Goal: Transaction & Acquisition: Purchase product/service

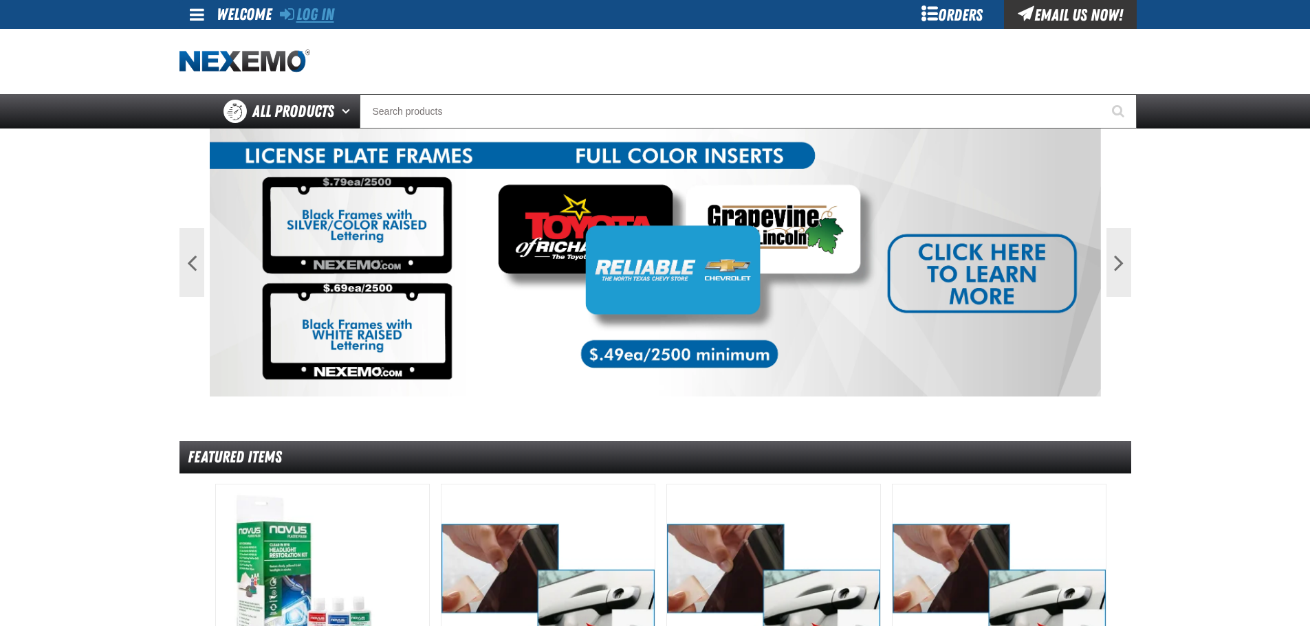
click at [305, 14] on link "Log In" at bounding box center [307, 14] width 54 height 19
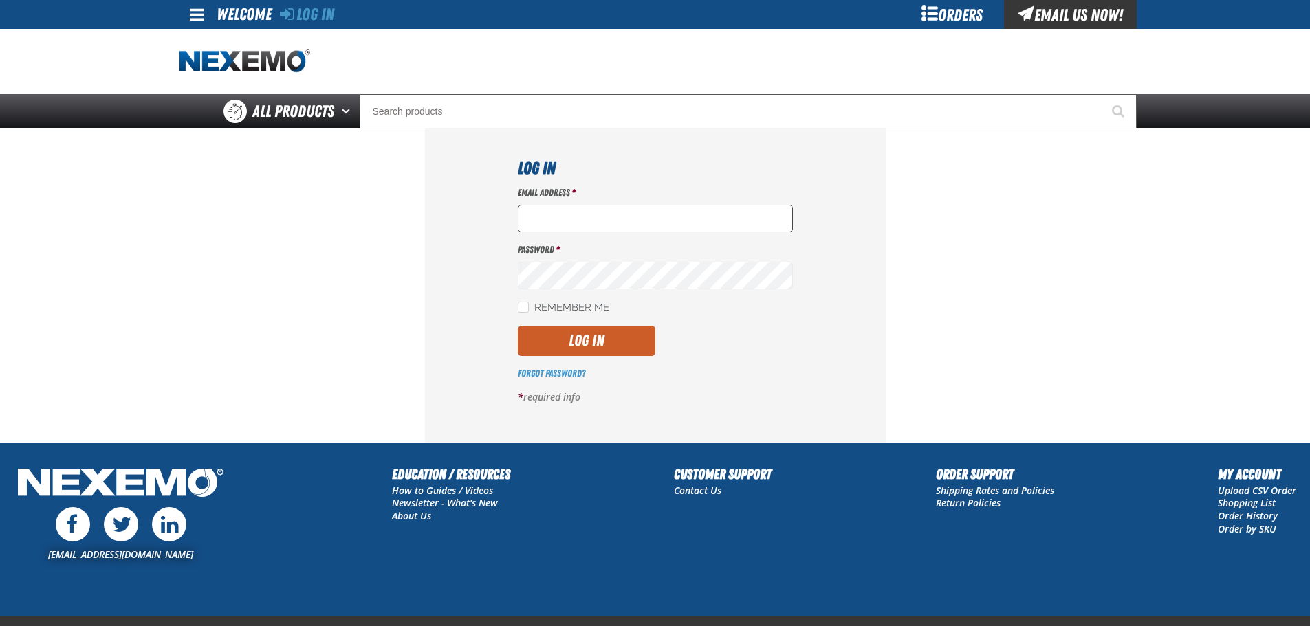
click at [574, 221] on input "Email Address *" at bounding box center [655, 219] width 275 height 28
type input "aboyd@joemyerstoyota.com"
click at [518, 326] on button "Log In" at bounding box center [587, 341] width 138 height 30
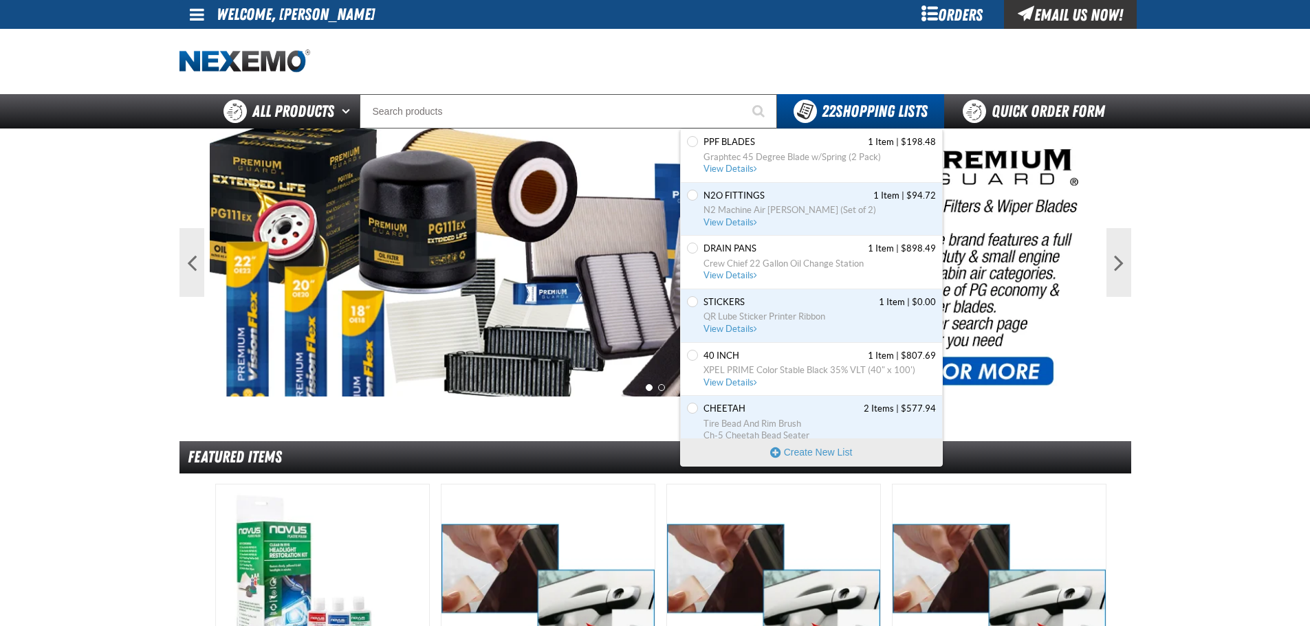
scroll to position [513, 0]
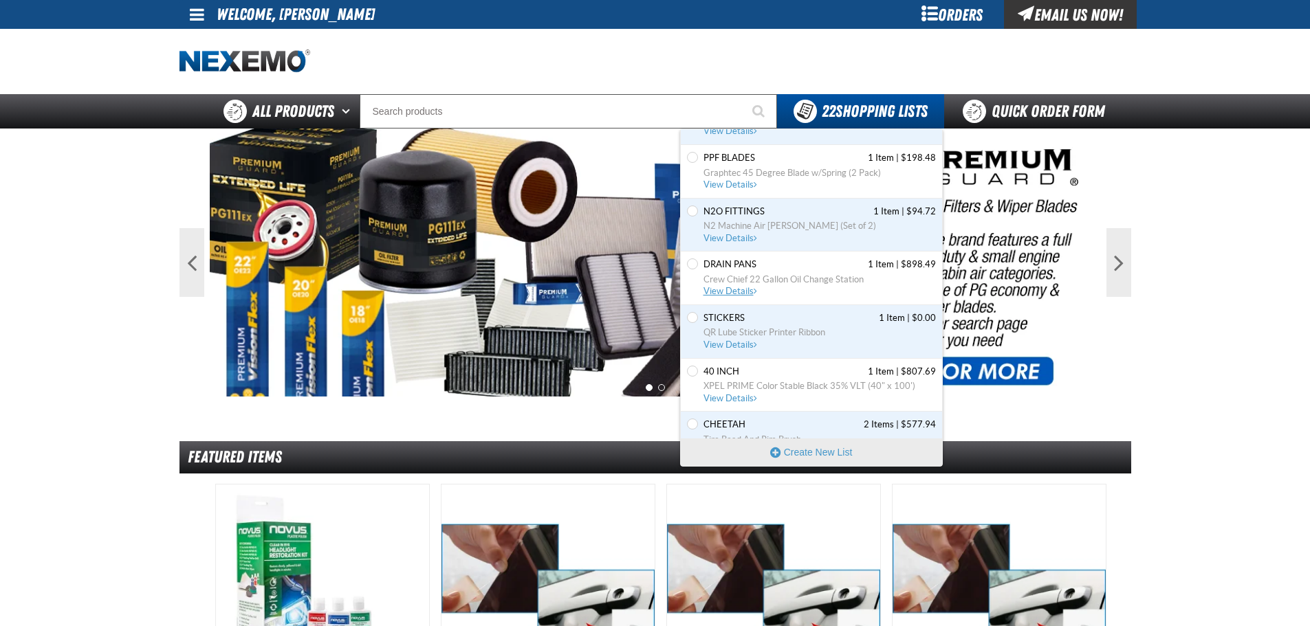
click at [731, 290] on span "View Details" at bounding box center [731, 291] width 56 height 10
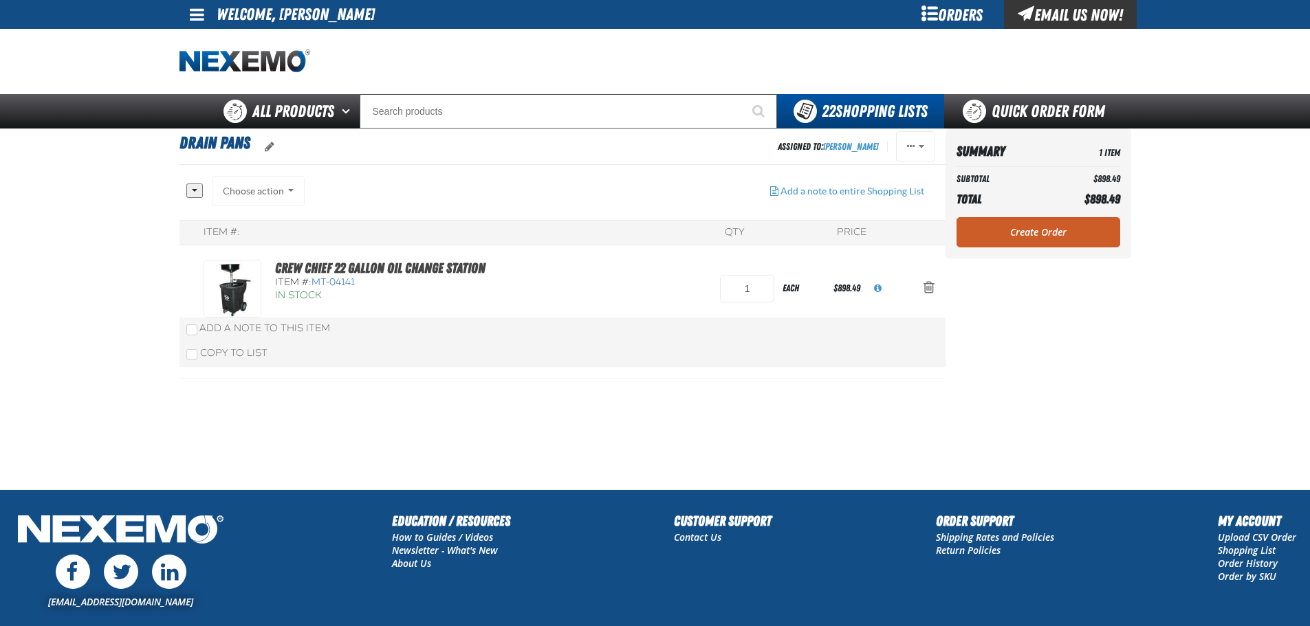
click at [997, 224] on link "Create Order" at bounding box center [1039, 232] width 164 height 30
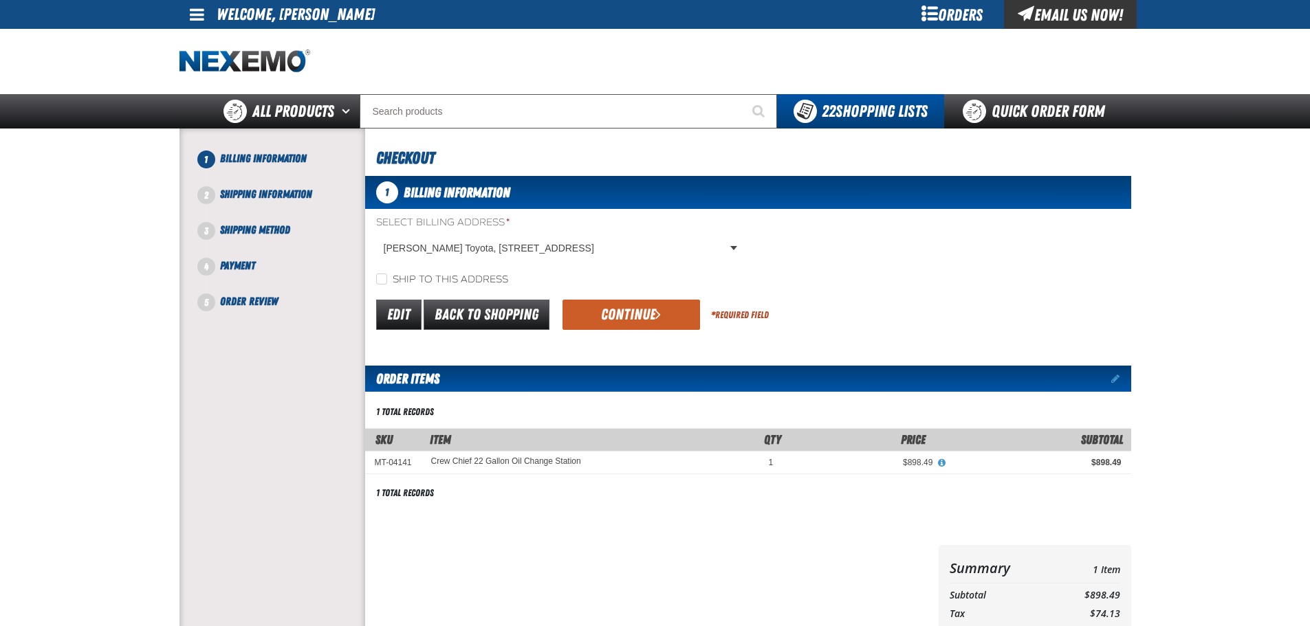
click at [640, 316] on button "Continue" at bounding box center [632, 315] width 138 height 30
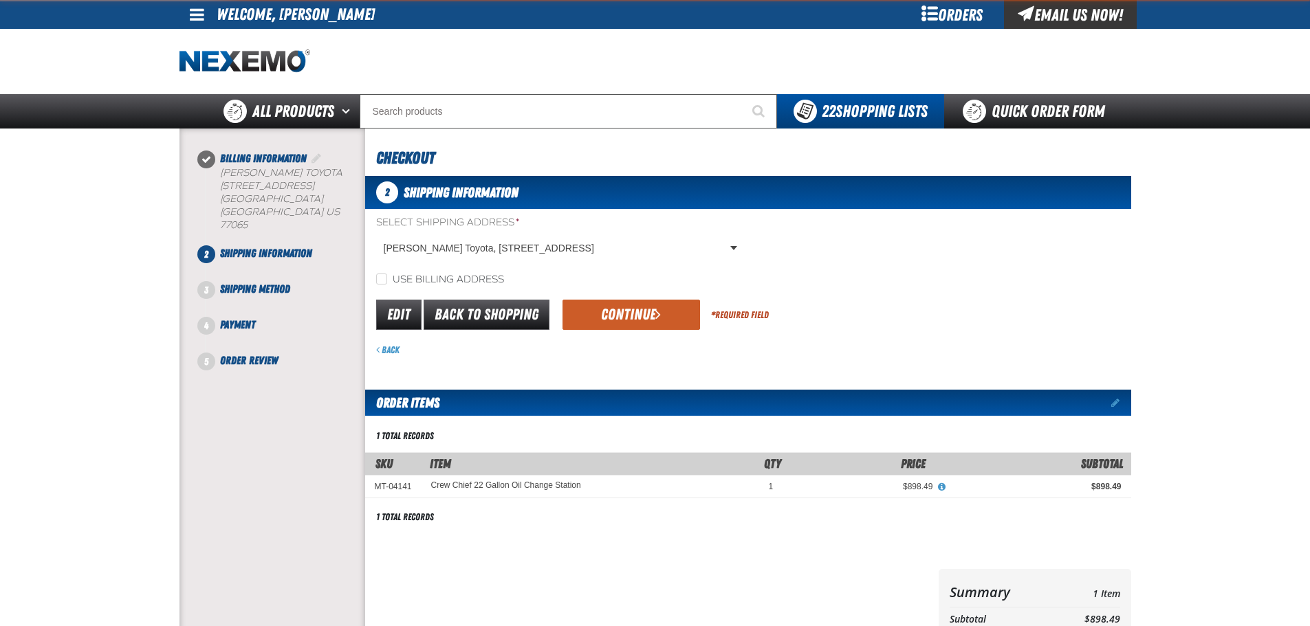
drag, startPoint x: 624, startPoint y: 314, endPoint x: 640, endPoint y: 355, distance: 43.5
click at [624, 318] on button "Continue" at bounding box center [632, 315] width 138 height 30
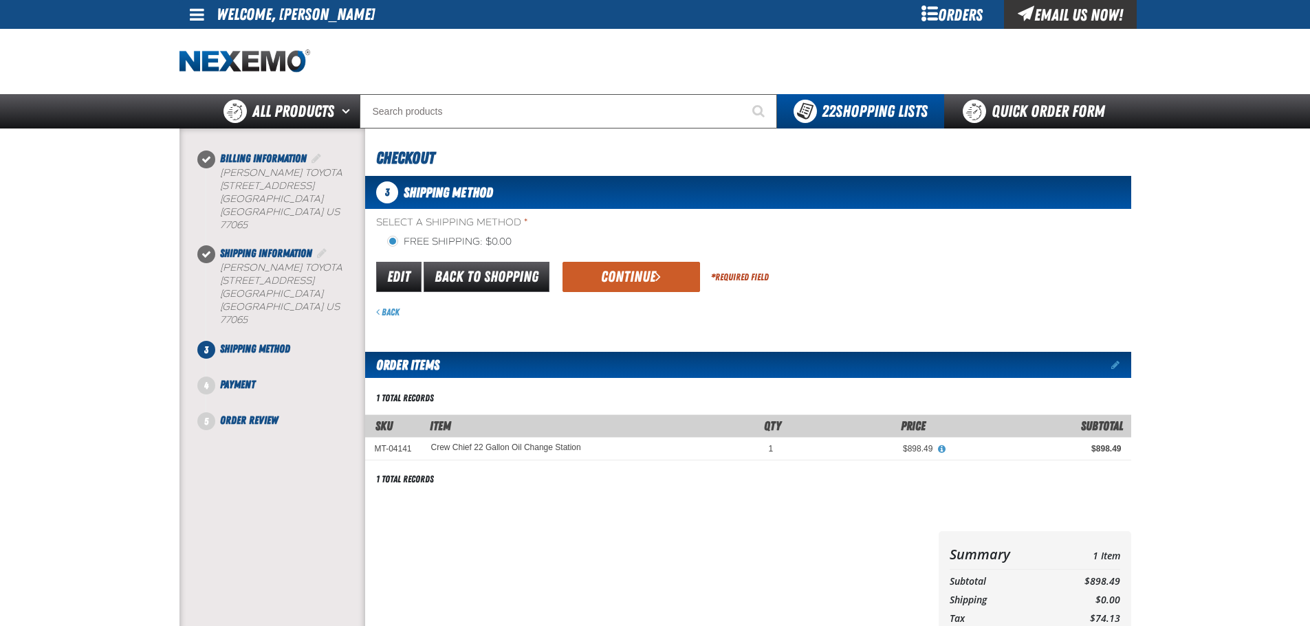
drag, startPoint x: 626, startPoint y: 259, endPoint x: 635, endPoint y: 307, distance: 49.0
click at [626, 261] on div "Edit Back to Shopping Continue * Required Field" at bounding box center [748, 277] width 766 height 35
drag, startPoint x: 629, startPoint y: 277, endPoint x: 626, endPoint y: 295, distance: 18.1
click at [629, 278] on button "Continue" at bounding box center [632, 277] width 138 height 30
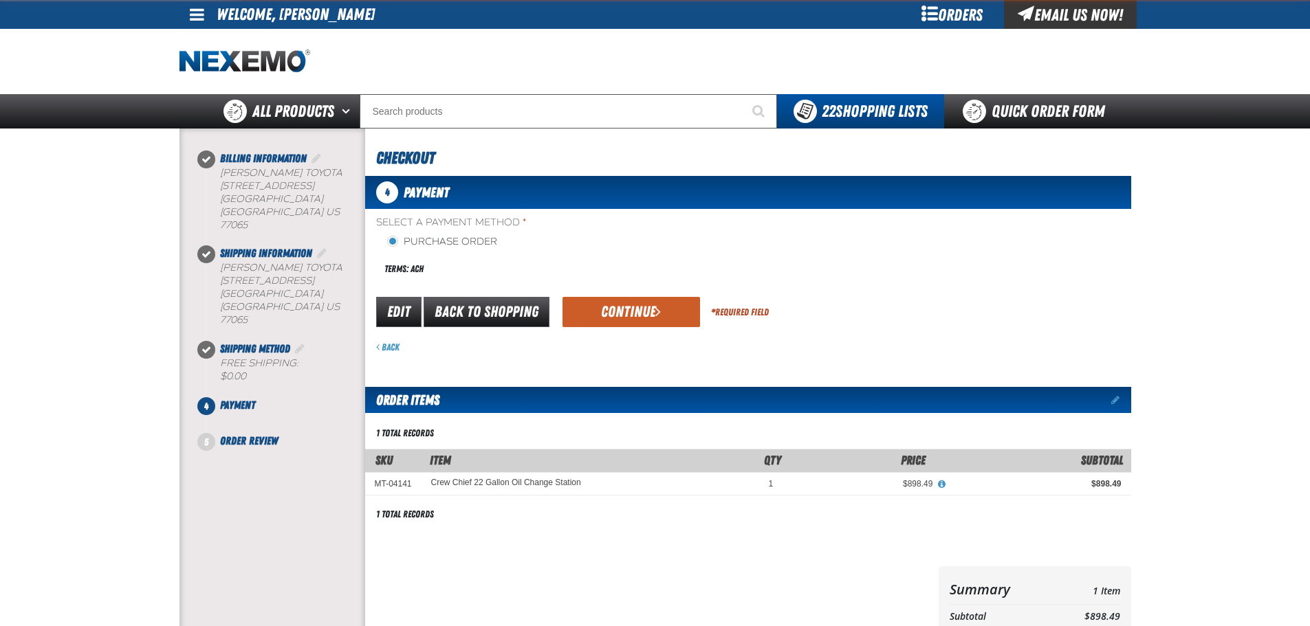
drag, startPoint x: 609, startPoint y: 316, endPoint x: 622, endPoint y: 349, distance: 35.1
click at [610, 320] on button "Continue" at bounding box center [632, 312] width 138 height 30
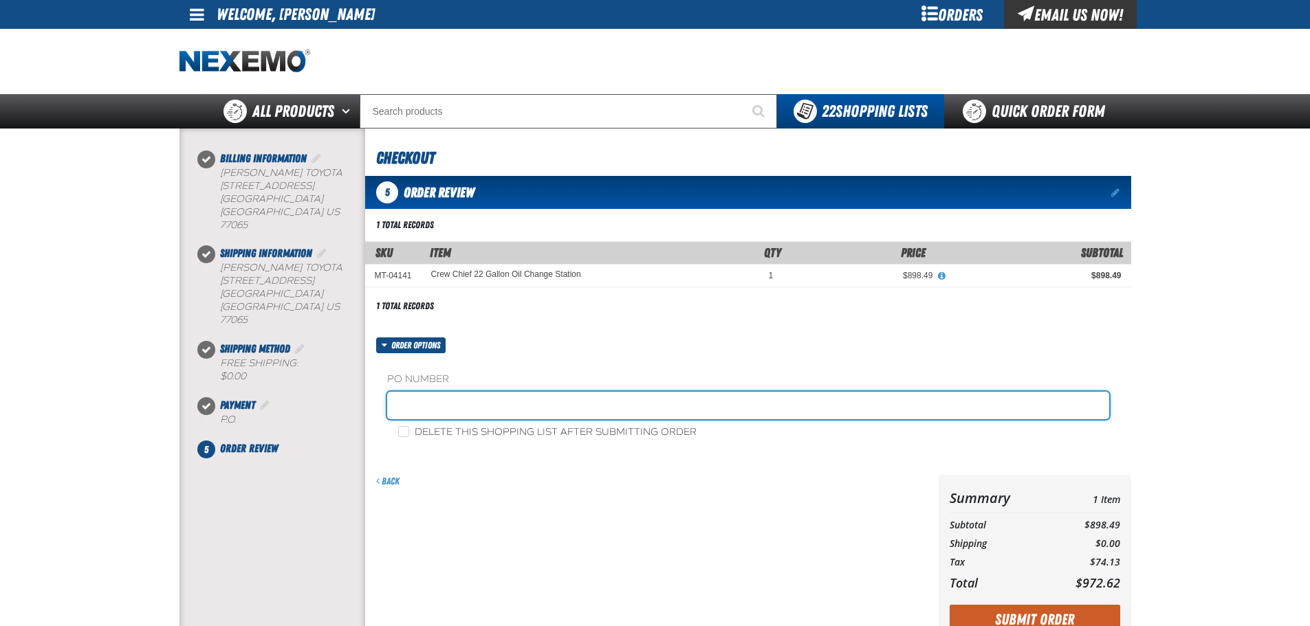
click at [447, 407] on input "text" at bounding box center [748, 406] width 722 height 28
type input "adam service"
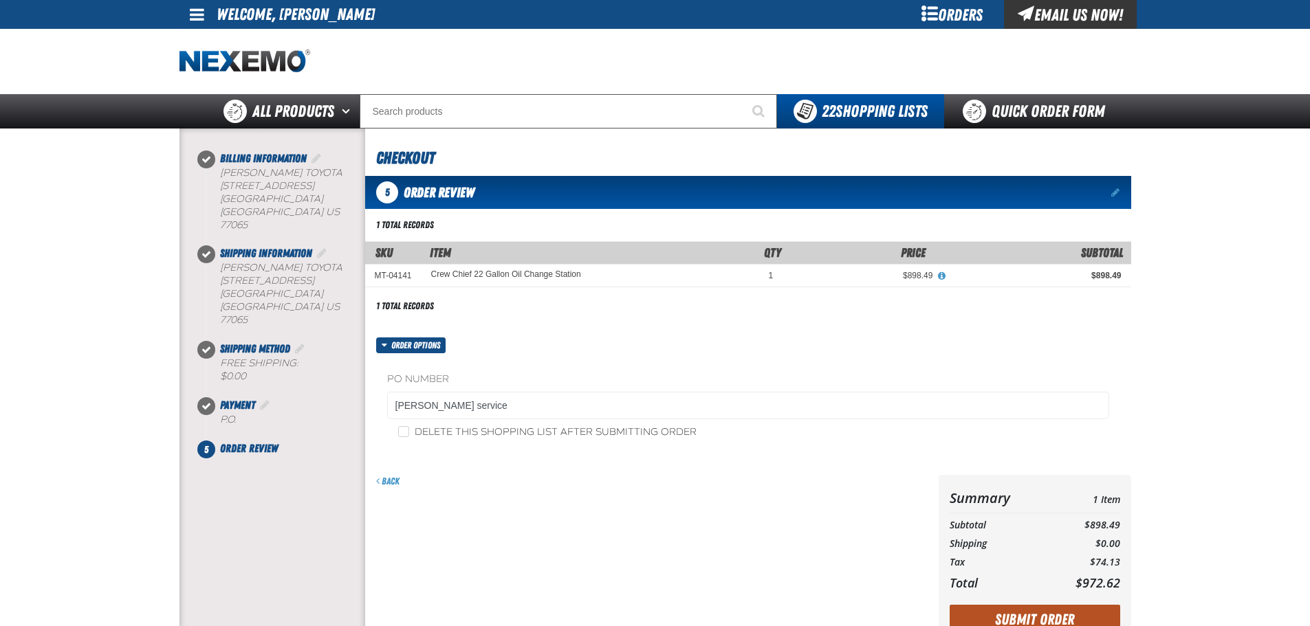
click at [1098, 611] on button "Submit Order" at bounding box center [1035, 620] width 171 height 30
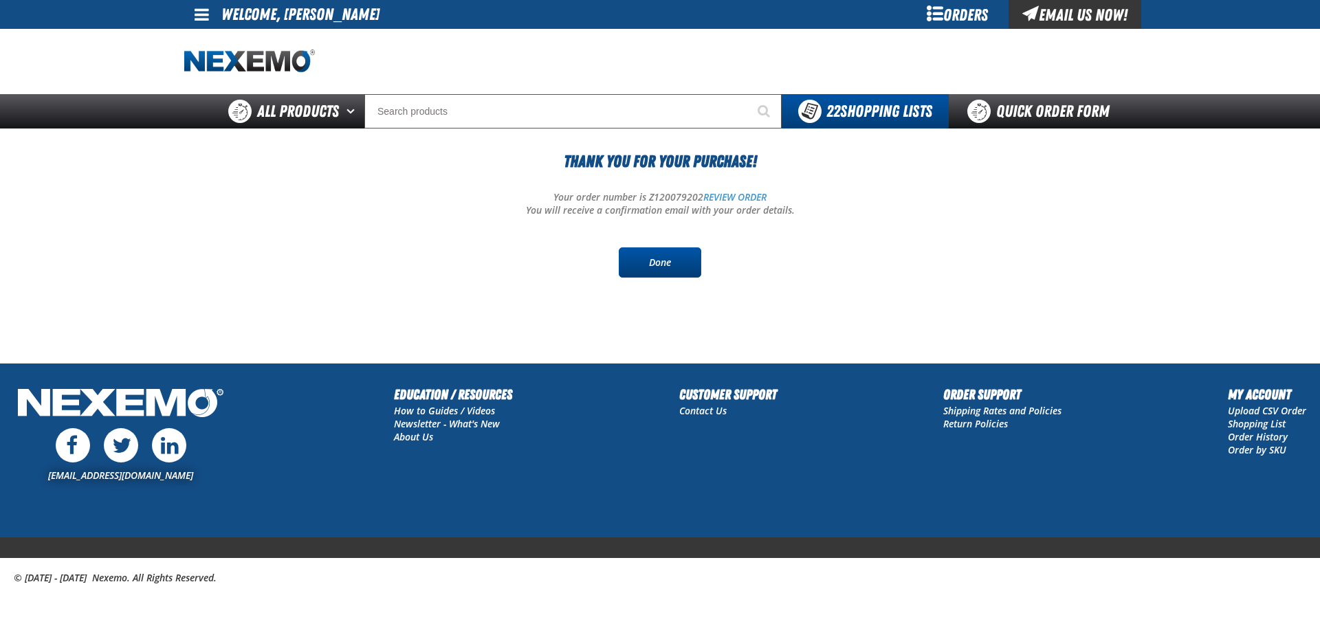
click at [660, 258] on link "Done" at bounding box center [660, 263] width 83 height 30
